Goal: Navigation & Orientation: Find specific page/section

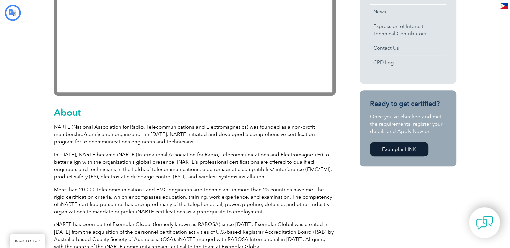
type input "Maghanap"
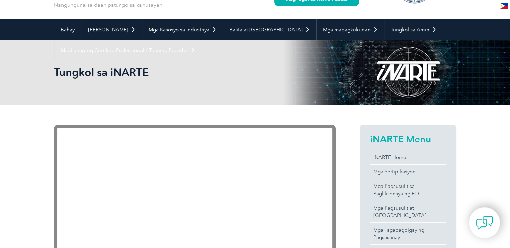
scroll to position [43, 0]
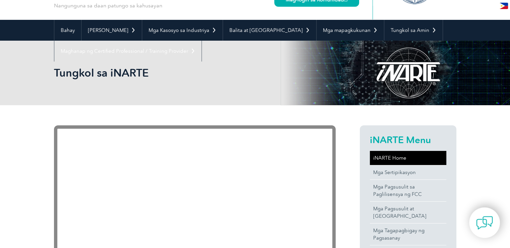
click at [381, 159] on font "iNARTE Home" at bounding box center [389, 158] width 33 height 6
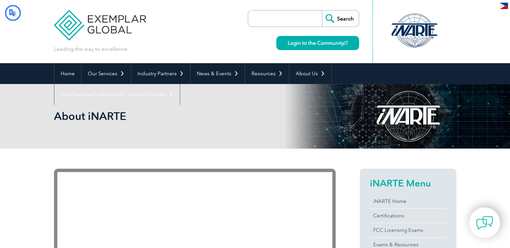
type input "Maghanap"
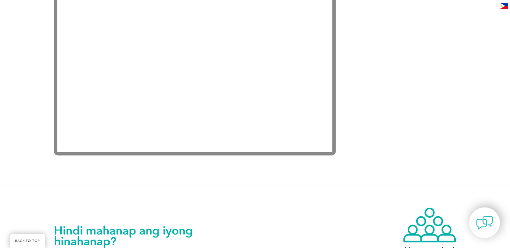
scroll to position [1513, 0]
